Goal: Information Seeking & Learning: Understand process/instructions

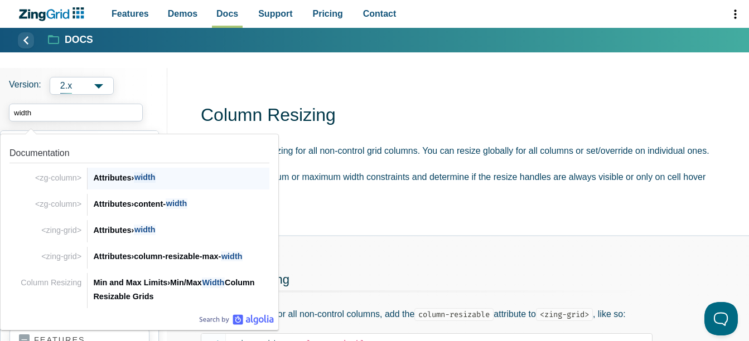
click at [120, 181] on div "Attributes › width" at bounding box center [181, 177] width 176 height 13
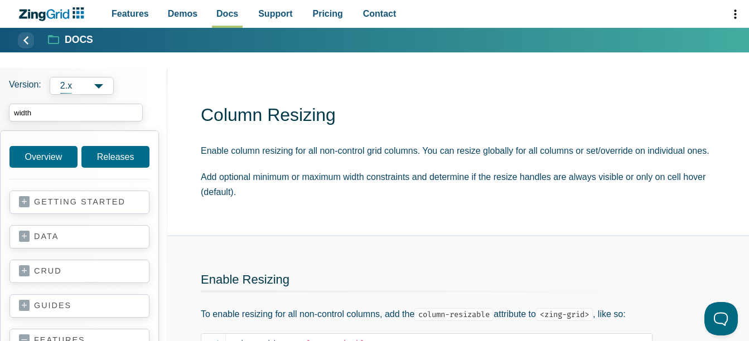
type input "width"
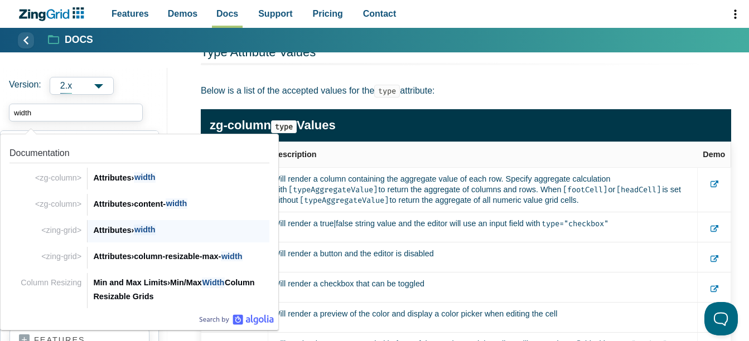
click at [140, 235] on span "width" at bounding box center [145, 230] width 22 height 11
type input "width"
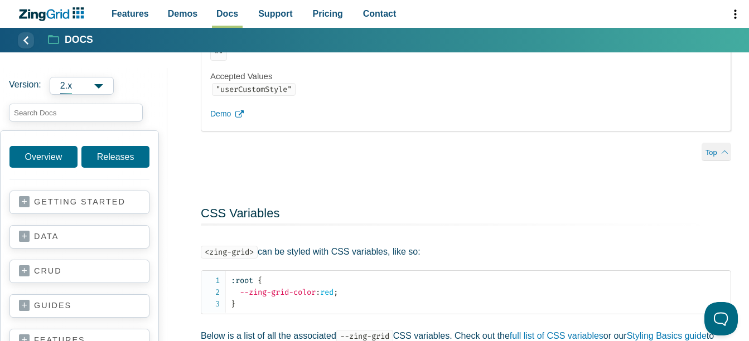
scroll to position [26121, 0]
